Goal: Navigation & Orientation: Find specific page/section

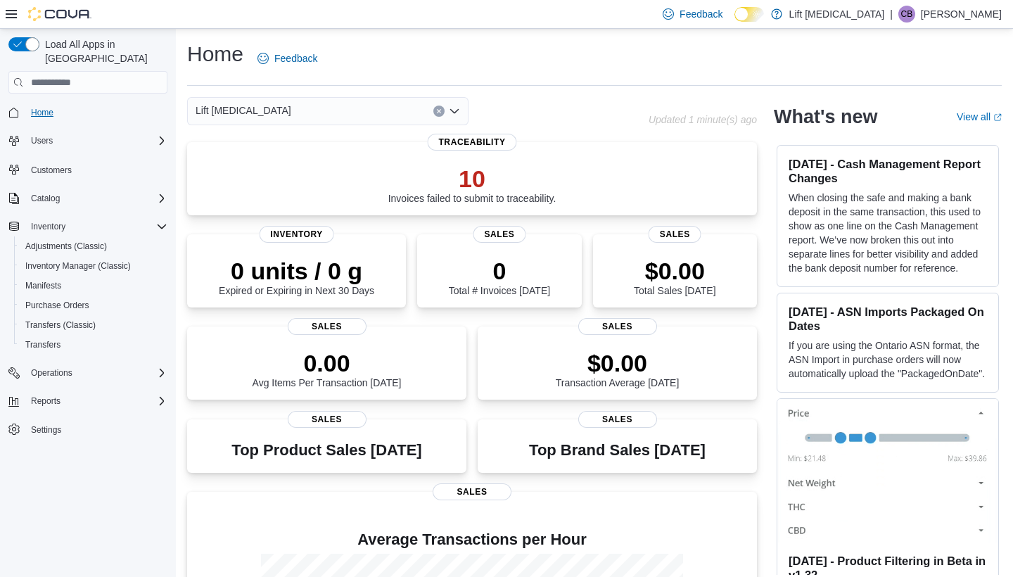
click at [51, 107] on span "Home" at bounding box center [42, 112] width 23 height 11
click at [44, 107] on span "Home" at bounding box center [42, 112] width 23 height 11
click at [158, 396] on icon "Complex example" at bounding box center [161, 401] width 11 height 11
click at [59, 455] on span "Dashboards" at bounding box center [53, 460] width 56 height 11
